Goal: Use online tool/utility

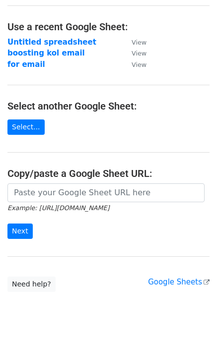
scroll to position [77, 0]
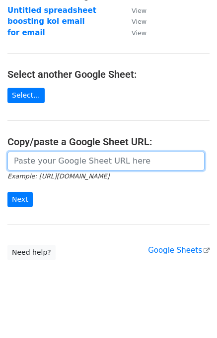
click at [80, 160] on input "url" at bounding box center [105, 161] width 197 height 19
paste input "[URL][DOMAIN_NAME]"
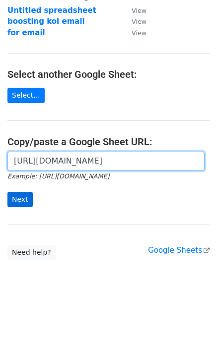
type input "[URL][DOMAIN_NAME]"
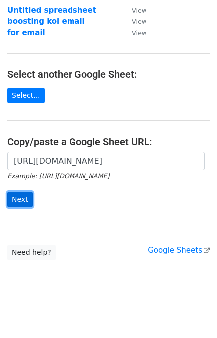
click at [26, 199] on input "Next" at bounding box center [19, 199] width 25 height 15
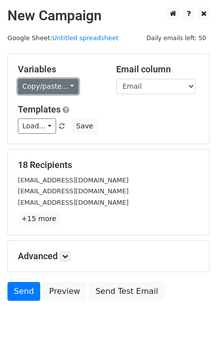
click at [67, 85] on link "Copy/paste..." at bounding box center [48, 86] width 61 height 15
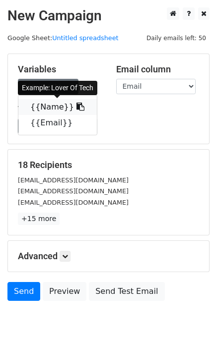
click at [45, 106] on link "{{Name}}" at bounding box center [57, 107] width 78 height 16
